Goal: Check status: Check status

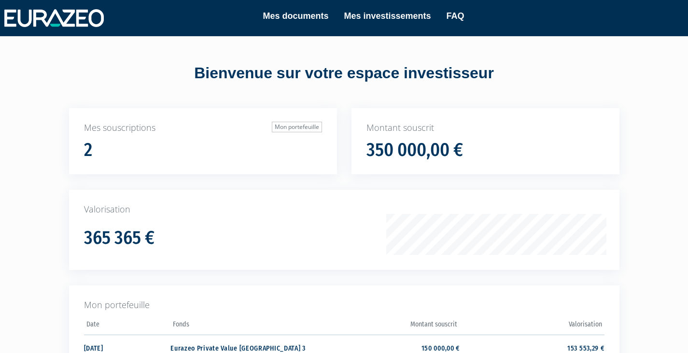
scroll to position [151, 0]
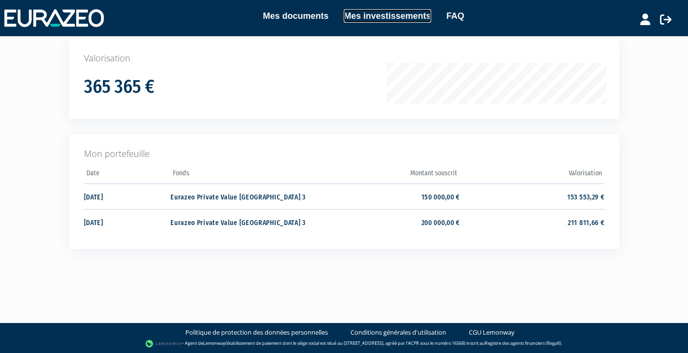
click at [396, 11] on link "Mes investissements" at bounding box center [387, 16] width 87 height 14
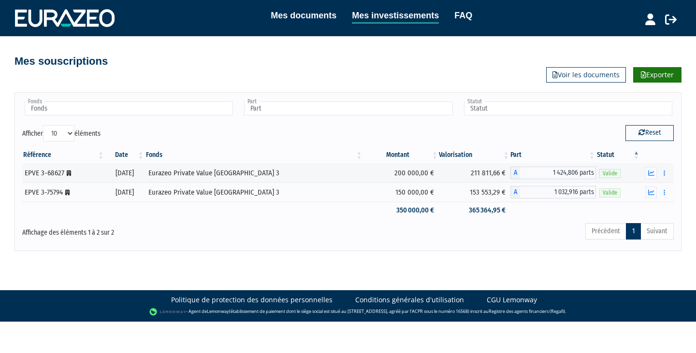
click at [656, 77] on link "Exporter" at bounding box center [657, 74] width 48 height 15
click at [599, 79] on link "Voir les documents" at bounding box center [586, 74] width 80 height 15
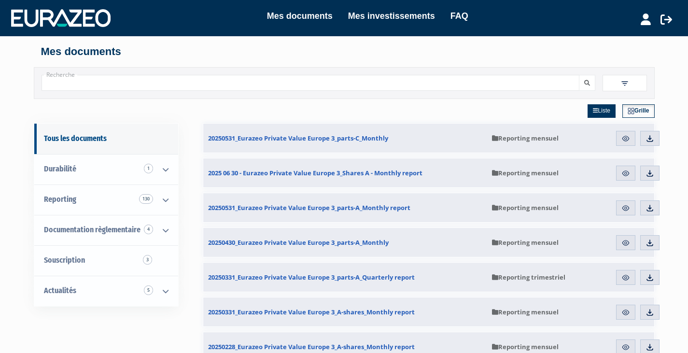
scroll to position [0, 0]
click at [310, 17] on link "Mes documents" at bounding box center [300, 16] width 66 height 14
click at [365, 14] on link "Mes investissements" at bounding box center [391, 16] width 87 height 14
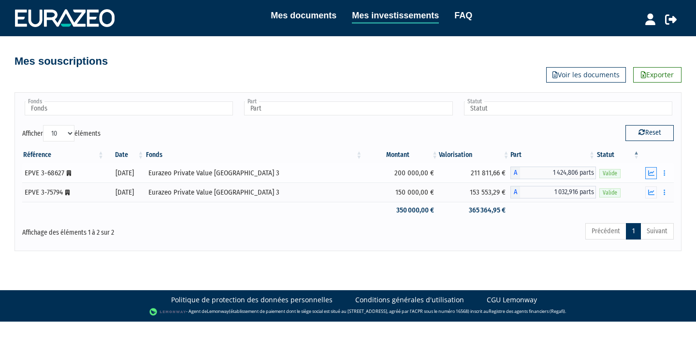
click at [649, 173] on icon "button" at bounding box center [651, 173] width 6 height 6
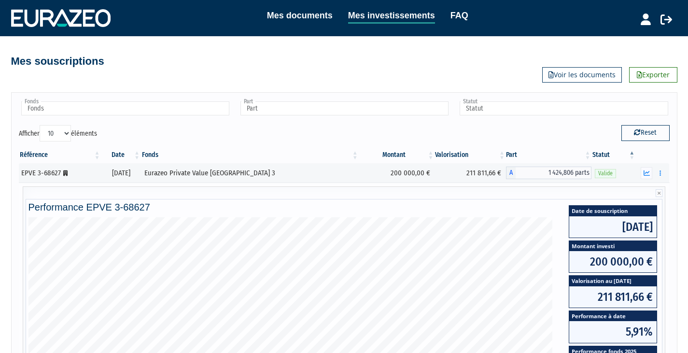
scroll to position [1, 0]
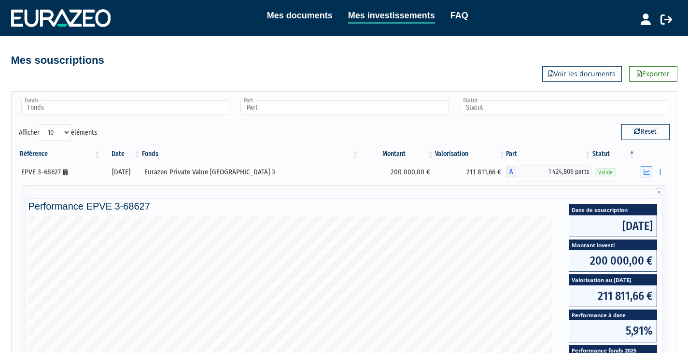
click at [642, 171] on button "button" at bounding box center [647, 172] width 12 height 12
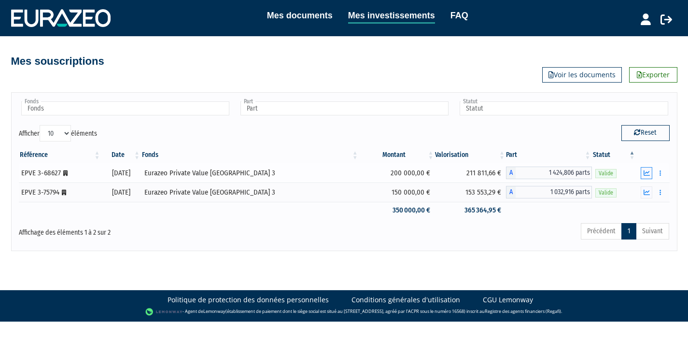
scroll to position [0, 0]
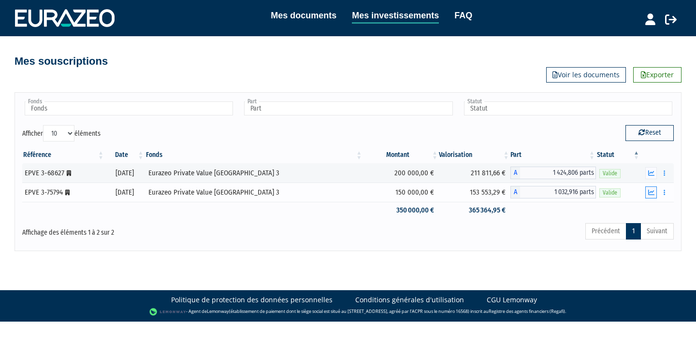
click at [651, 191] on icon "button" at bounding box center [651, 192] width 6 height 6
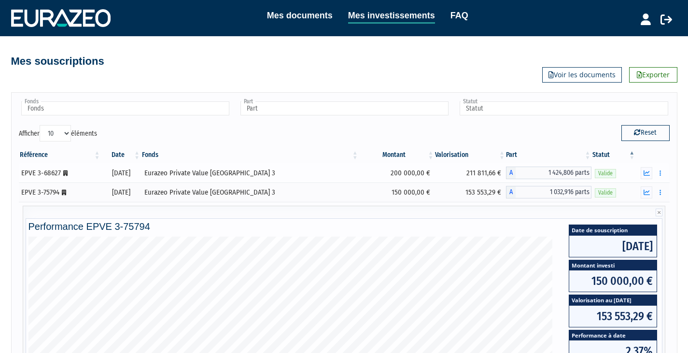
drag, startPoint x: 276, startPoint y: 174, endPoint x: 179, endPoint y: 174, distance: 97.1
click at [179, 174] on td "Eurazeo Private Value [GEOGRAPHIC_DATA] 3" at bounding box center [250, 172] width 218 height 19
copy div "Eurazeo Private Value [GEOGRAPHIC_DATA] 3"
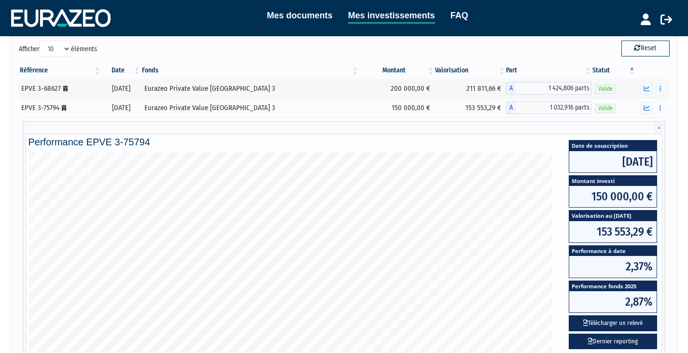
scroll to position [85, 0]
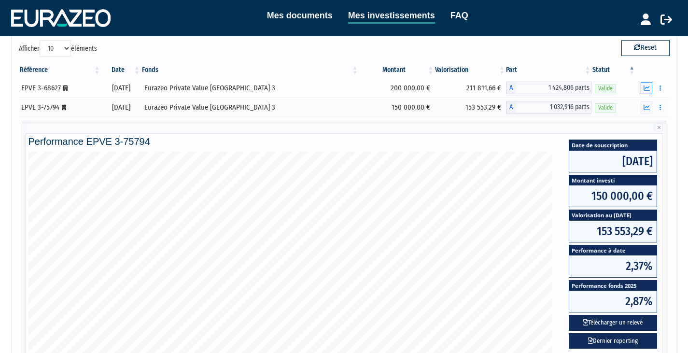
click at [644, 85] on icon "button" at bounding box center [647, 88] width 6 height 6
